Goal: Entertainment & Leisure: Consume media (video, audio)

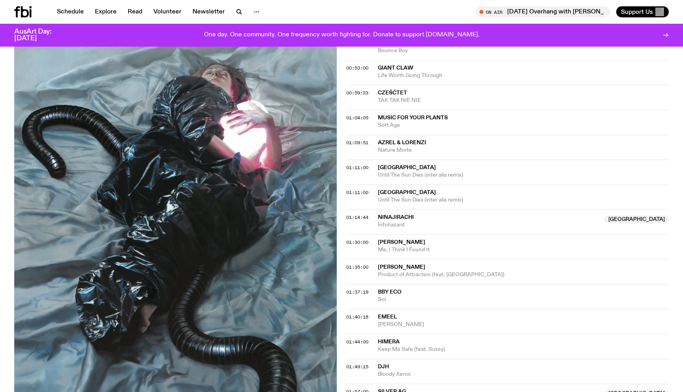
scroll to position [396, 0]
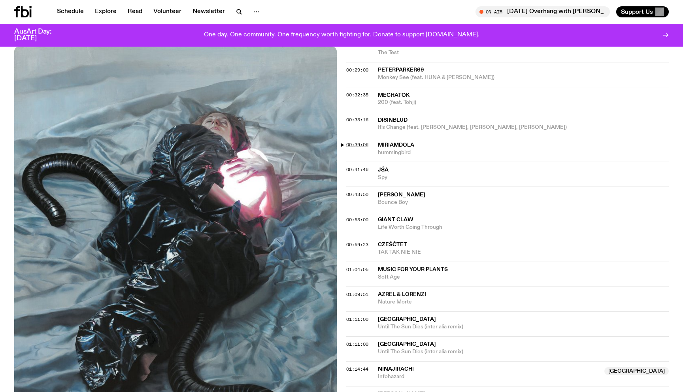
click at [365, 144] on span "00:39:06" at bounding box center [357, 144] width 22 height 6
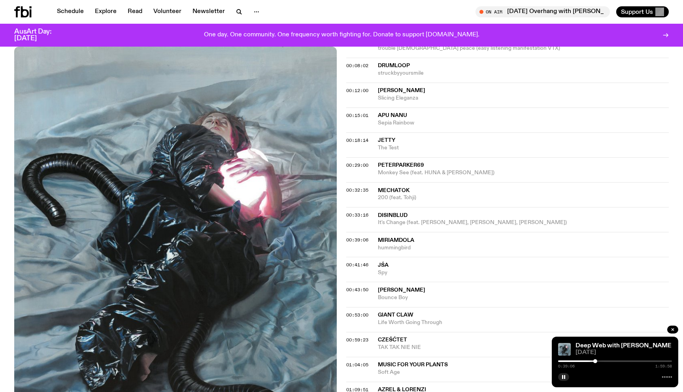
scroll to position [298, 0]
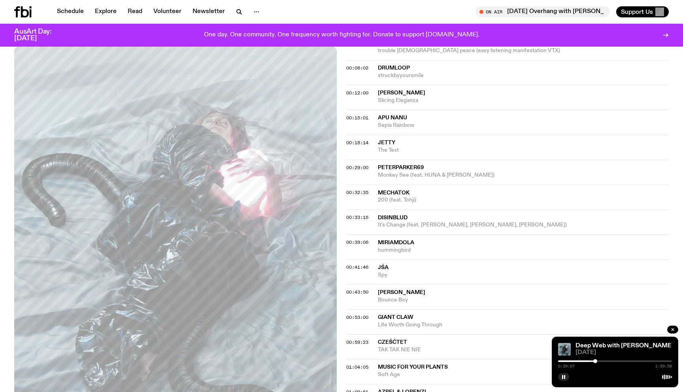
click at [388, 144] on span "Jetty" at bounding box center [386, 143] width 17 height 6
click at [386, 140] on span "Jetty" at bounding box center [386, 143] width 17 height 6
click at [361, 137] on div "00:18:14 Jetty The Test Copied" at bounding box center [507, 147] width 322 height 25
click at [361, 145] on span "00:18:14" at bounding box center [357, 142] width 22 height 6
click at [581, 362] on div "0:18:15 1:59:58" at bounding box center [615, 363] width 114 height 9
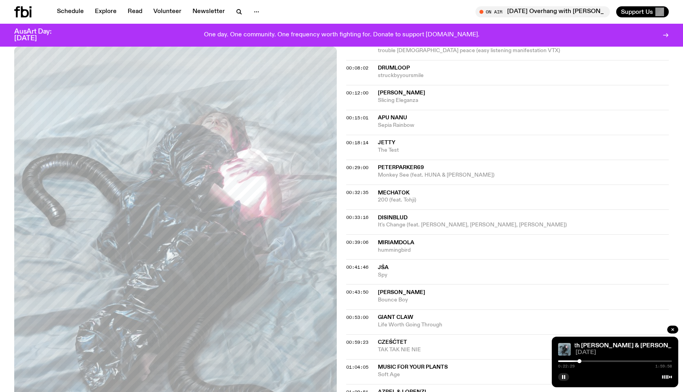
drag, startPoint x: 575, startPoint y: 360, endPoint x: 579, endPoint y: 361, distance: 4.0
click at [579, 361] on div at bounding box center [579, 361] width 4 height 4
click at [561, 375] on icon "button" at bounding box center [563, 376] width 5 height 5
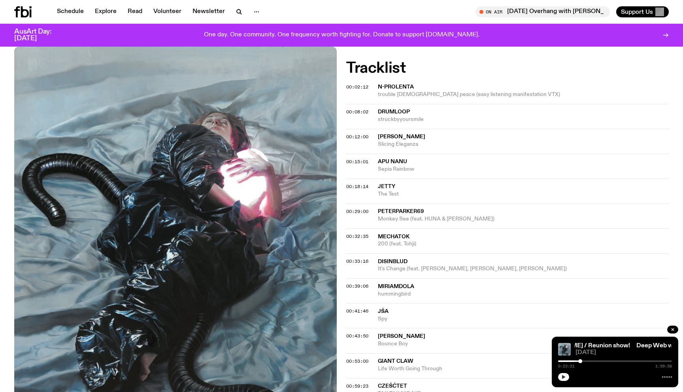
scroll to position [254, 0]
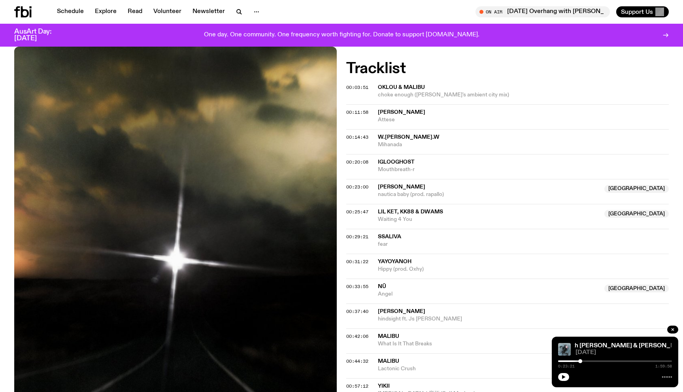
scroll to position [289, 0]
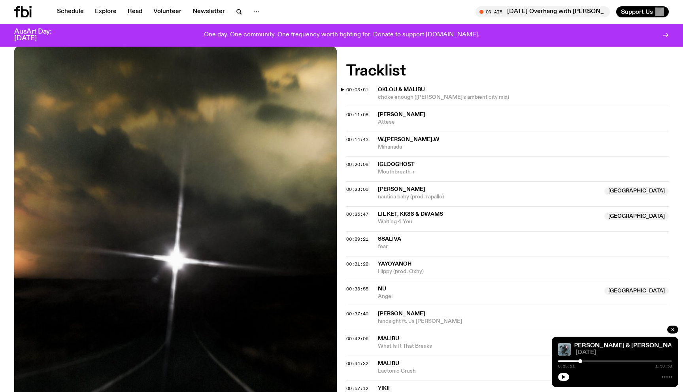
click at [363, 89] on span "00:03:51" at bounding box center [357, 90] width 22 height 6
click at [353, 113] on span "00:11:58" at bounding box center [357, 114] width 22 height 6
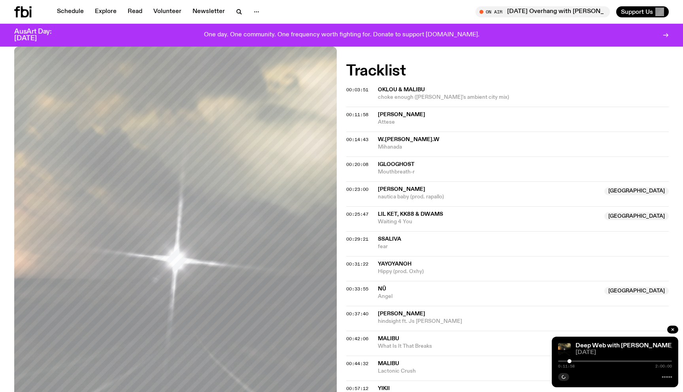
click at [344, 113] on div "Aired on [DATE] 12:00pm Specialist Ambient Cloud Rap Dream Pop Deep Web zeroes …" at bounding box center [341, 312] width 683 height 898
click at [568, 361] on div at bounding box center [569, 361] width 4 height 4
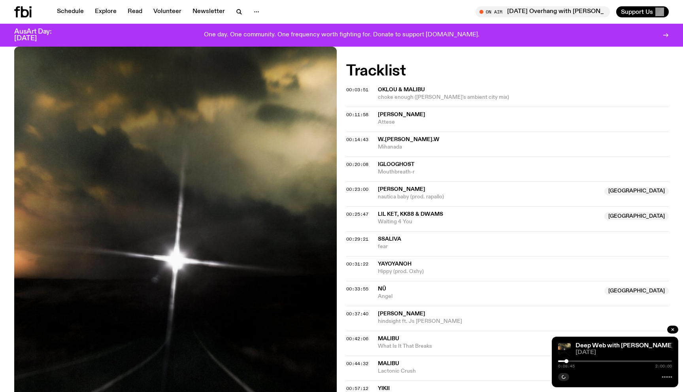
click at [566, 361] on div at bounding box center [566, 361] width 4 height 4
click at [567, 360] on div at bounding box center [567, 361] width 4 height 4
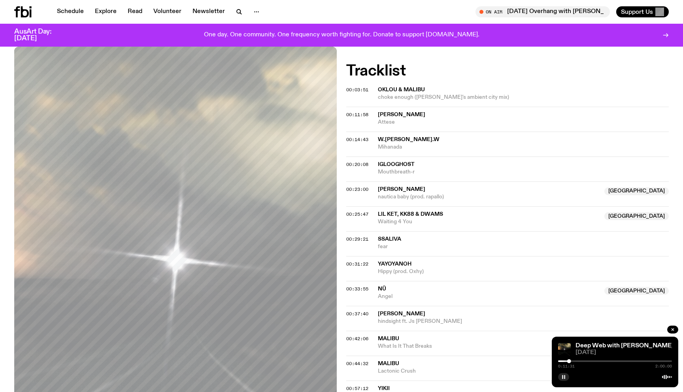
click at [561, 376] on icon "button" at bounding box center [563, 376] width 5 height 5
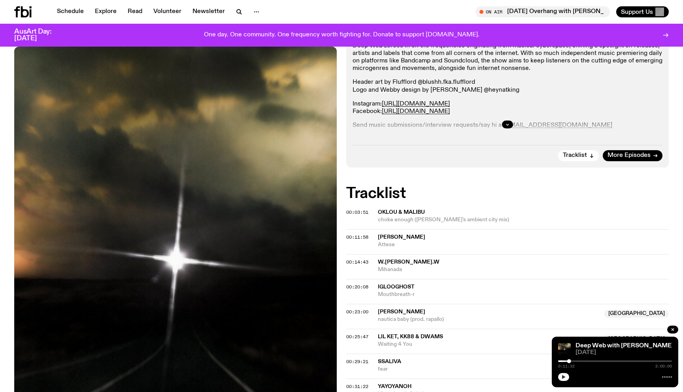
scroll to position [0, 0]
